Goal: Obtain resource: Download file/media

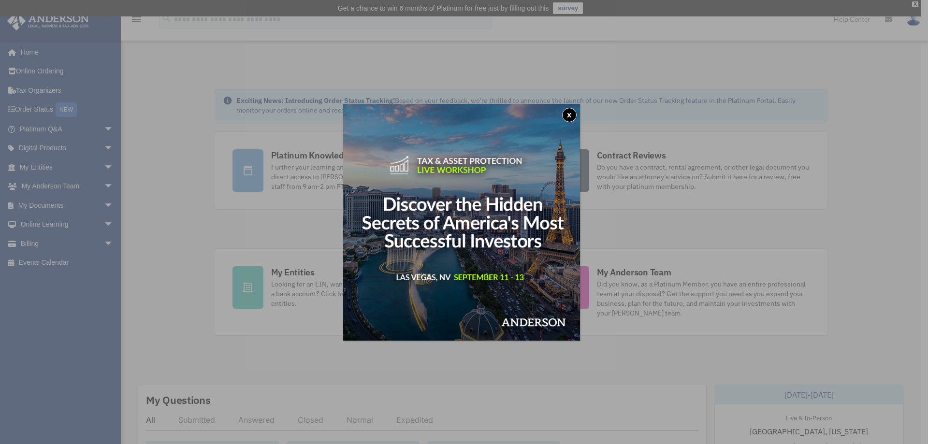
click at [569, 110] on button "x" at bounding box center [569, 115] width 15 height 15
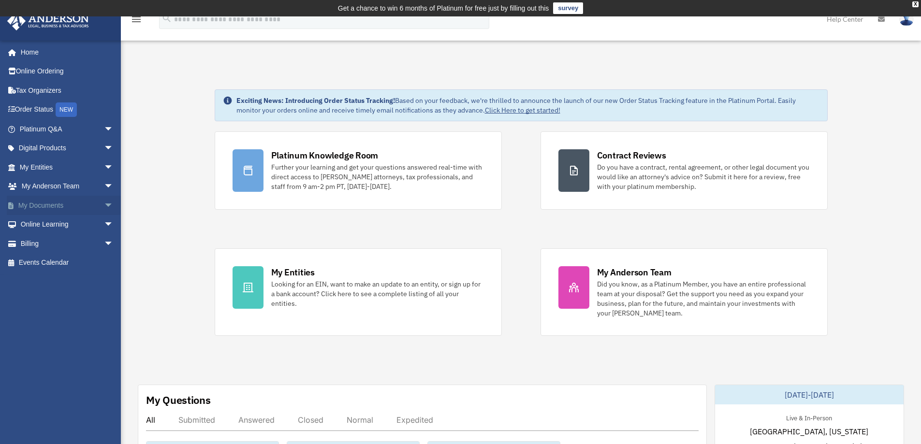
click at [43, 202] on link "My Documents arrow_drop_down" at bounding box center [67, 205] width 121 height 19
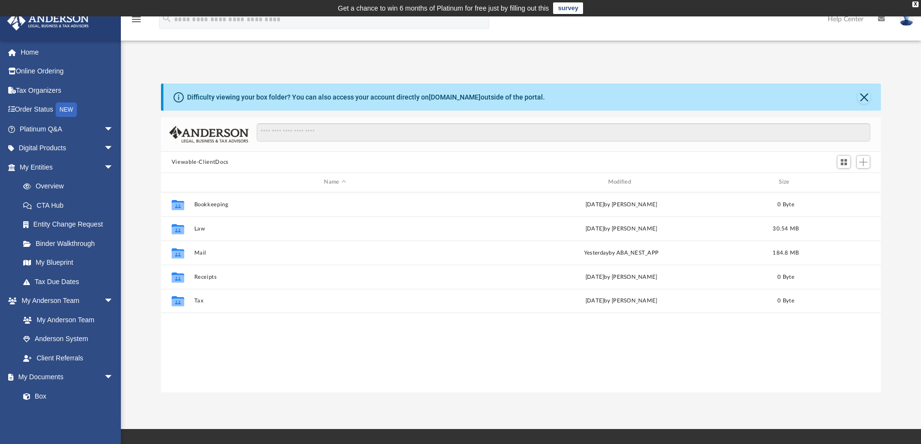
scroll to position [213, 713]
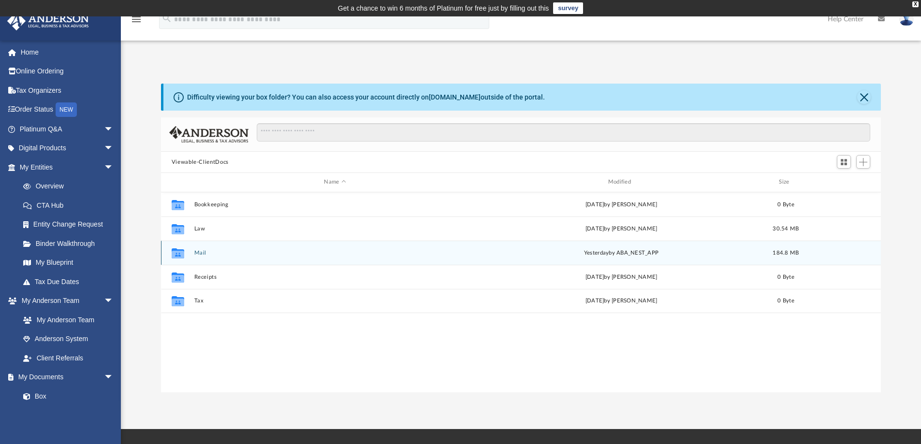
click at [195, 248] on div "Collaborated Folder Mail [DATE] by ABA_NEST_APP 184.8 MB" at bounding box center [521, 253] width 720 height 24
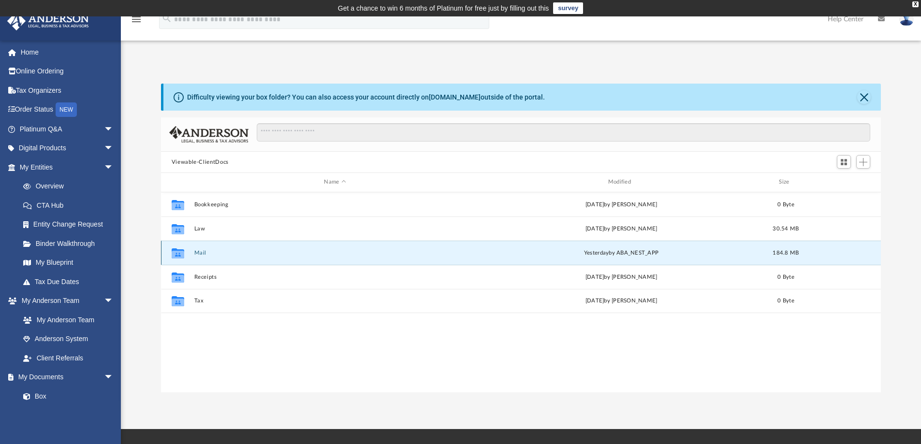
click at [196, 251] on button "Mail" at bounding box center [335, 253] width 282 height 6
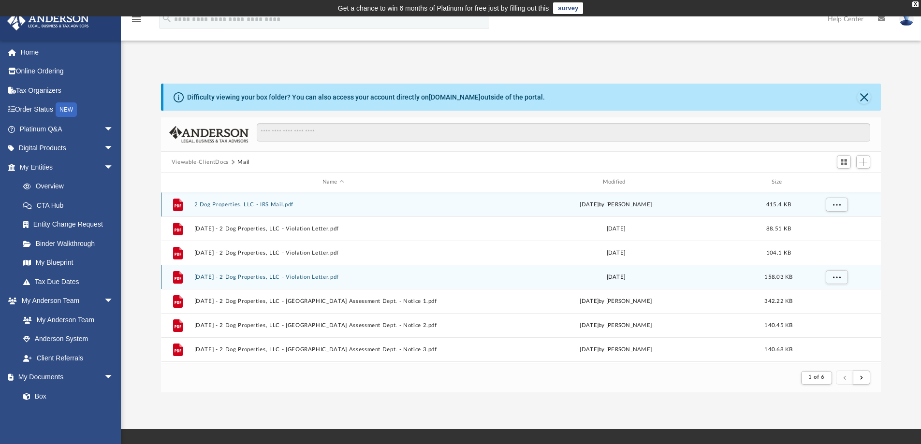
scroll to position [183, 713]
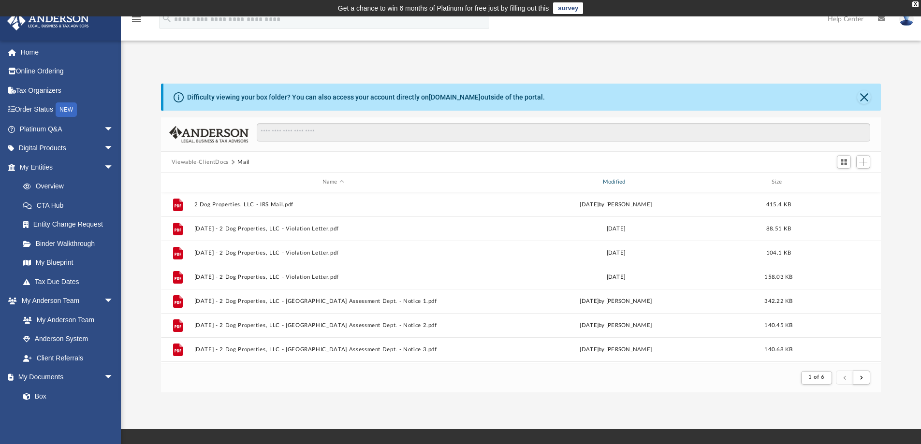
click at [611, 180] on div "Modified" at bounding box center [615, 182] width 278 height 9
click at [608, 184] on div "Modified" at bounding box center [615, 182] width 278 height 9
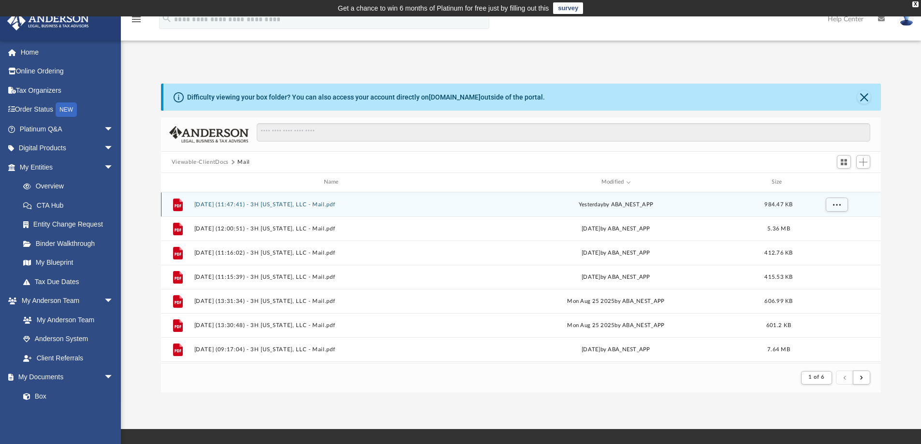
click at [294, 203] on button "[DATE] (11:47:41) - 3H [US_STATE], LLC - Mail.pdf" at bounding box center [333, 205] width 278 height 6
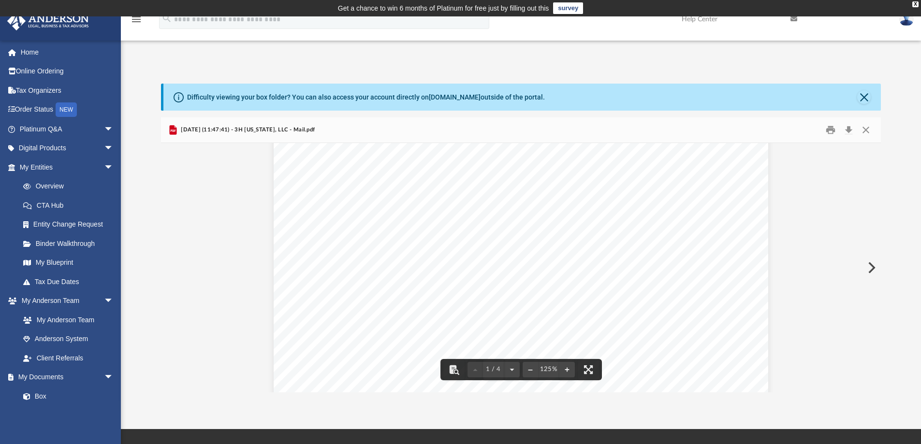
scroll to position [0, 0]
click at [867, 96] on button "Close" at bounding box center [864, 97] width 14 height 14
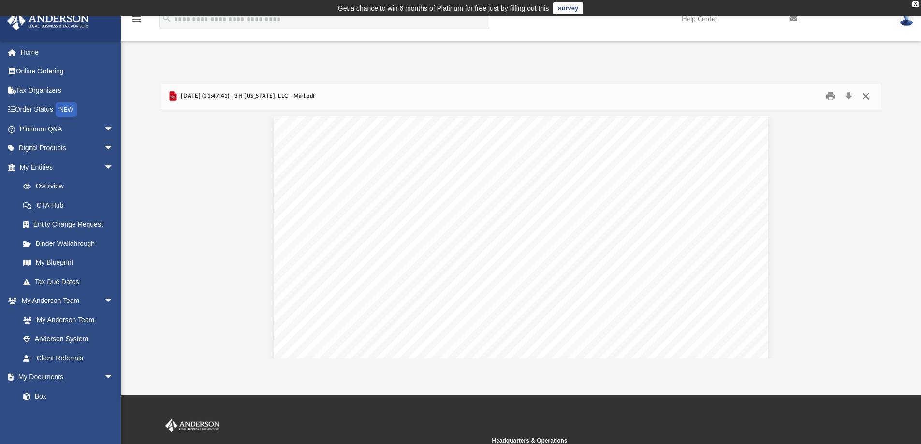
click at [866, 94] on button "Close" at bounding box center [865, 96] width 17 height 15
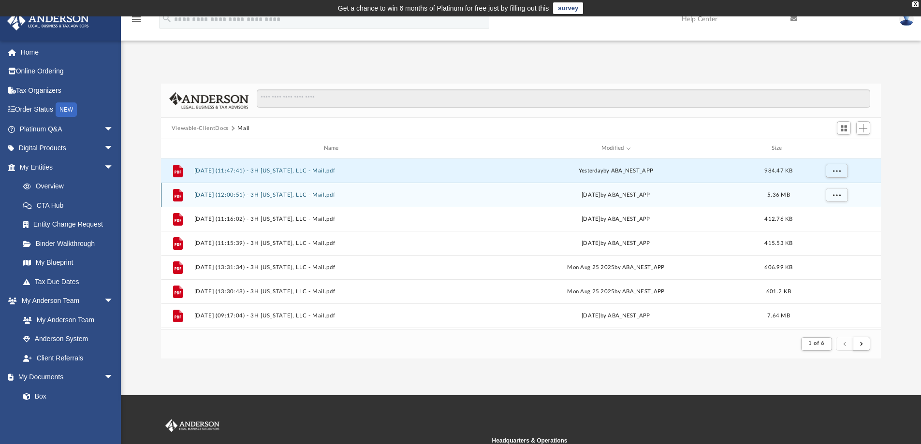
click at [258, 197] on button "[DATE] (12:00:51) - 3H [US_STATE], LLC - Mail.pdf" at bounding box center [333, 195] width 278 height 6
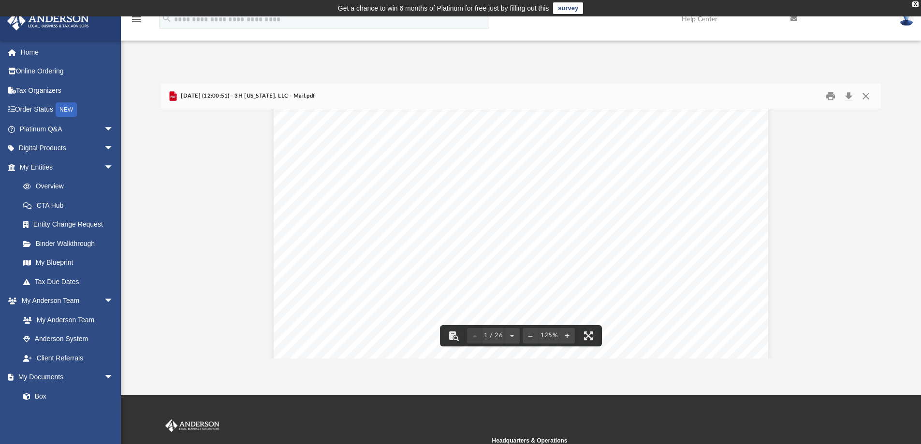
scroll to position [290, 0]
click at [868, 96] on button "Close" at bounding box center [865, 96] width 17 height 15
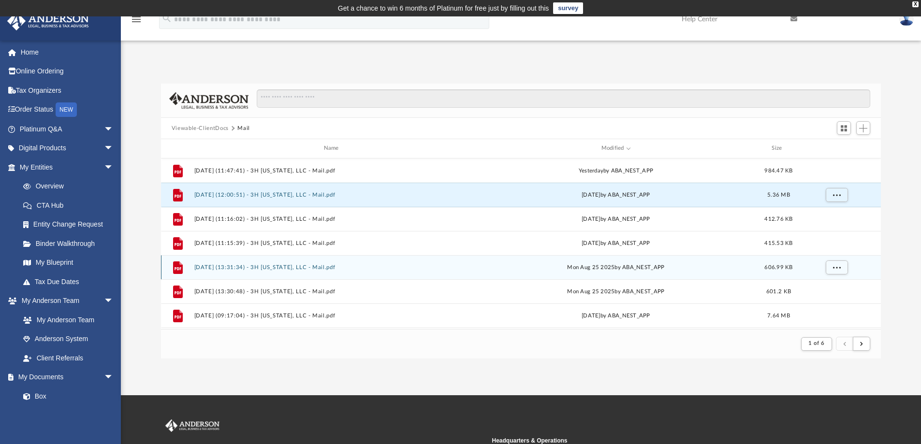
click at [310, 268] on button "[DATE] (13:31:34) - 3H [US_STATE], LLC - Mail.pdf" at bounding box center [333, 267] width 278 height 6
